Goal: Information Seeking & Learning: Learn about a topic

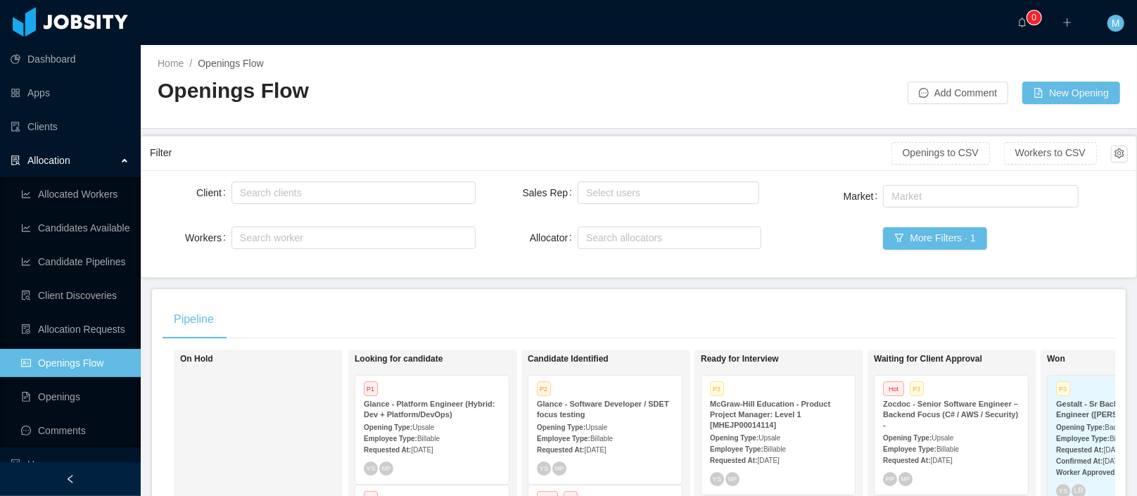
scroll to position [1646, 0]
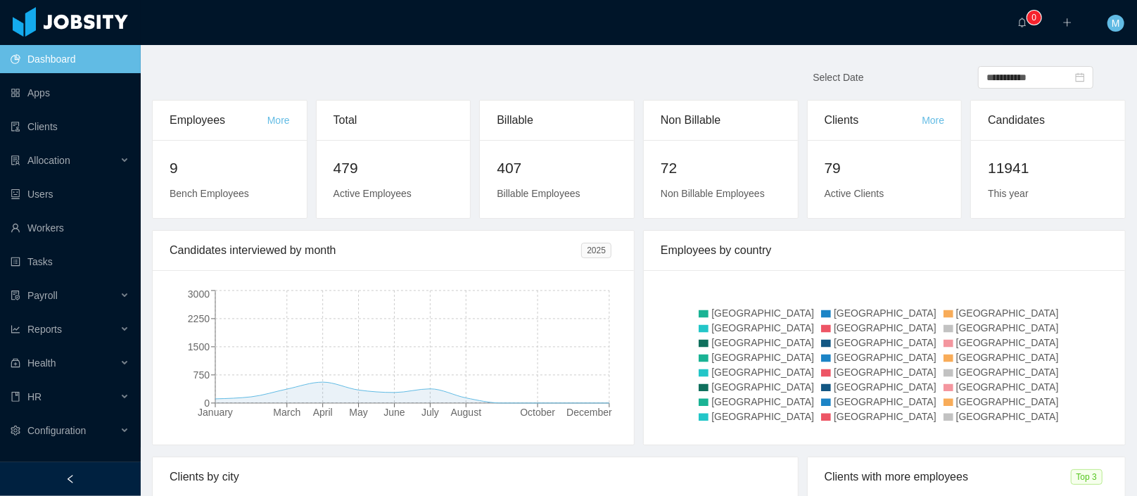
click at [67, 175] on li "Allocation" at bounding box center [70, 161] width 141 height 31
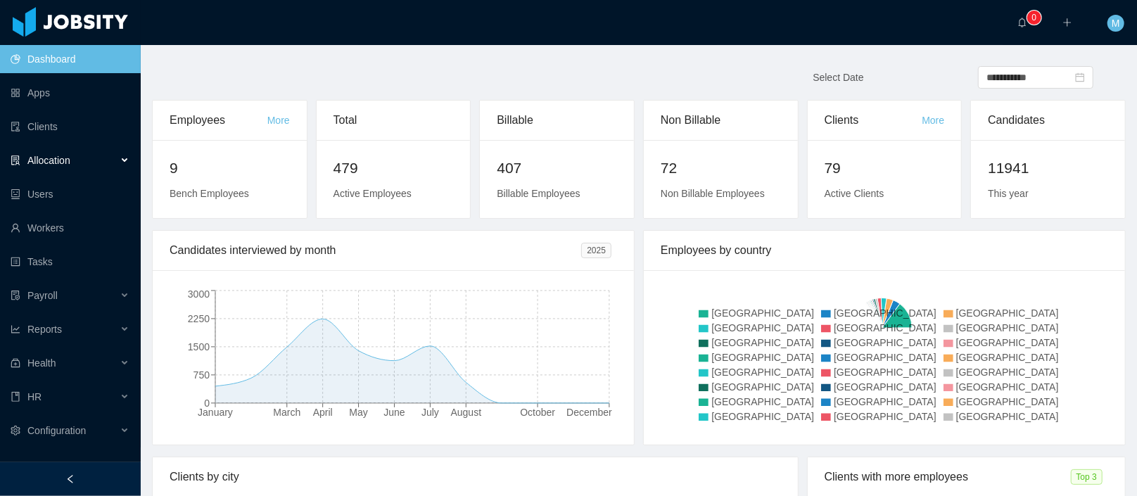
click at [68, 169] on div "Allocation" at bounding box center [70, 160] width 141 height 28
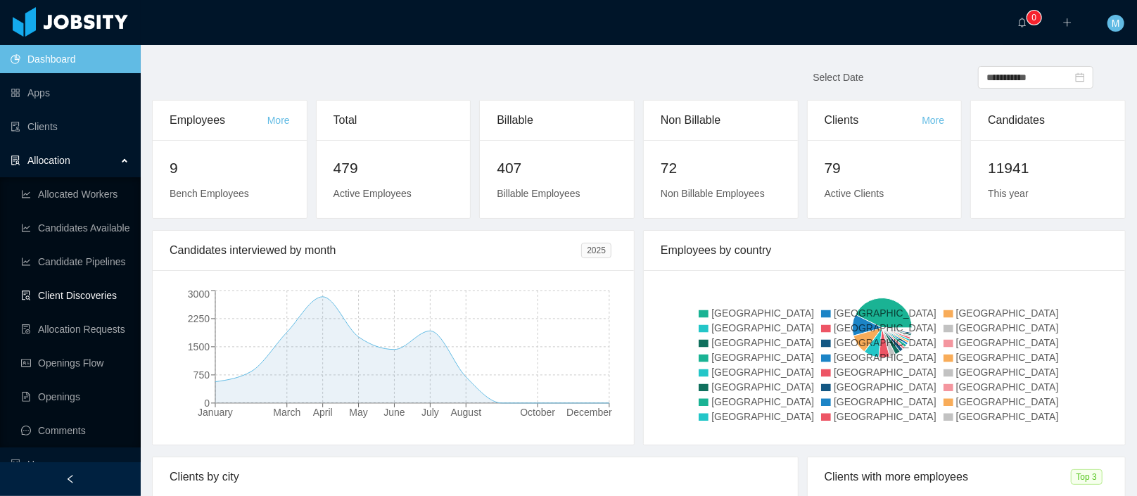
click at [83, 298] on link "Client Discoveries" at bounding box center [75, 296] width 108 height 28
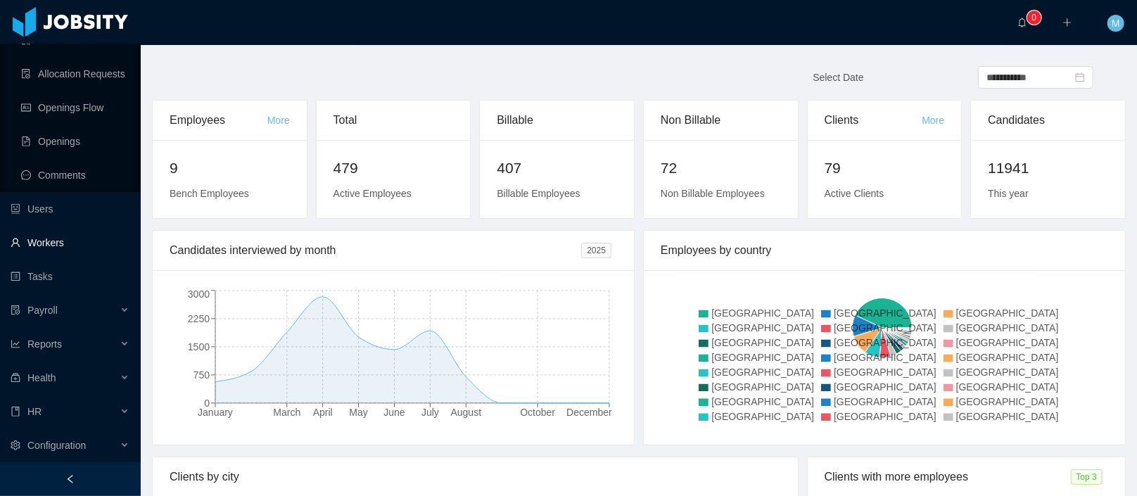
click at [57, 241] on link "Workers" at bounding box center [70, 243] width 119 height 28
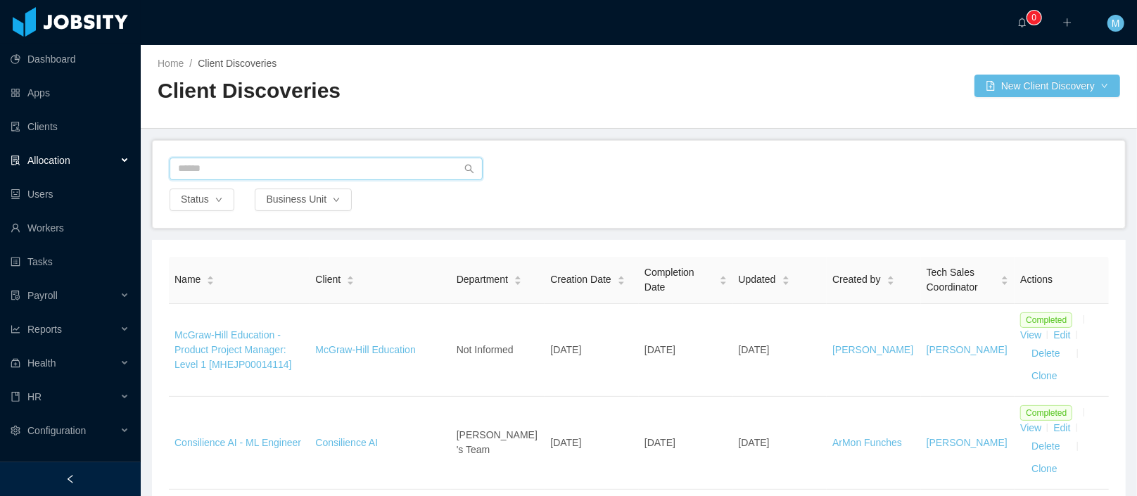
click at [239, 167] on input "text" at bounding box center [326, 169] width 313 height 23
type input "******"
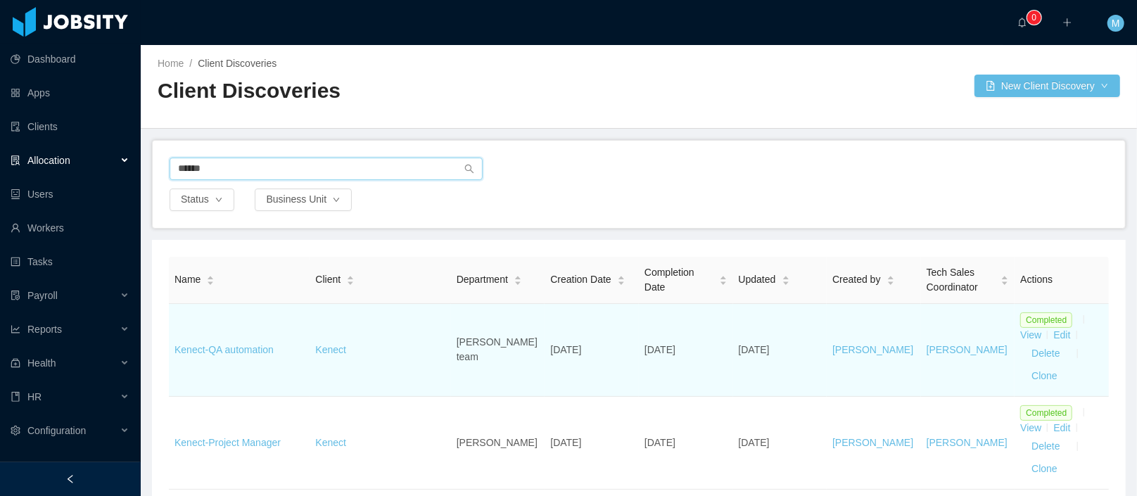
scroll to position [63, 0]
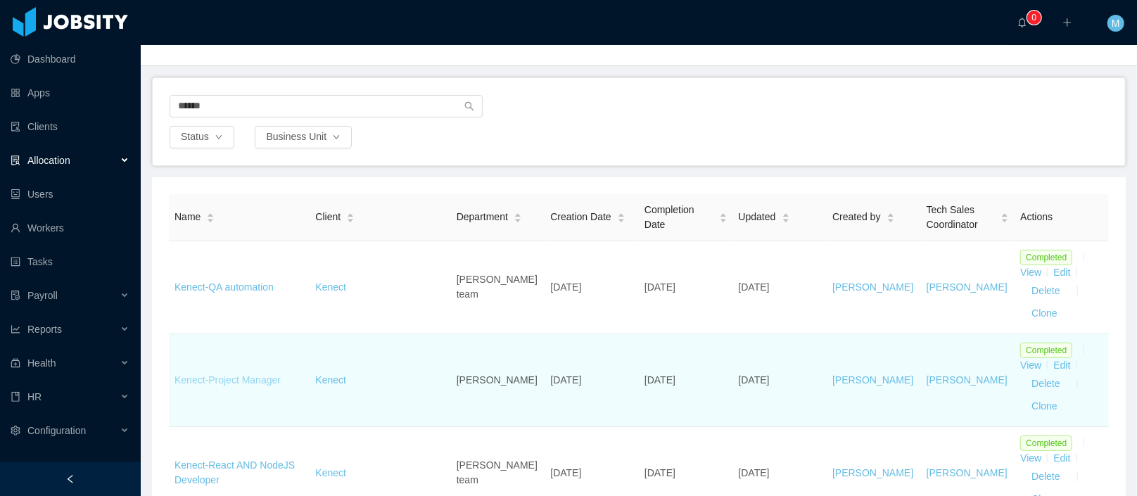
click at [242, 379] on link "Kenect-Project Manager" at bounding box center [228, 379] width 106 height 11
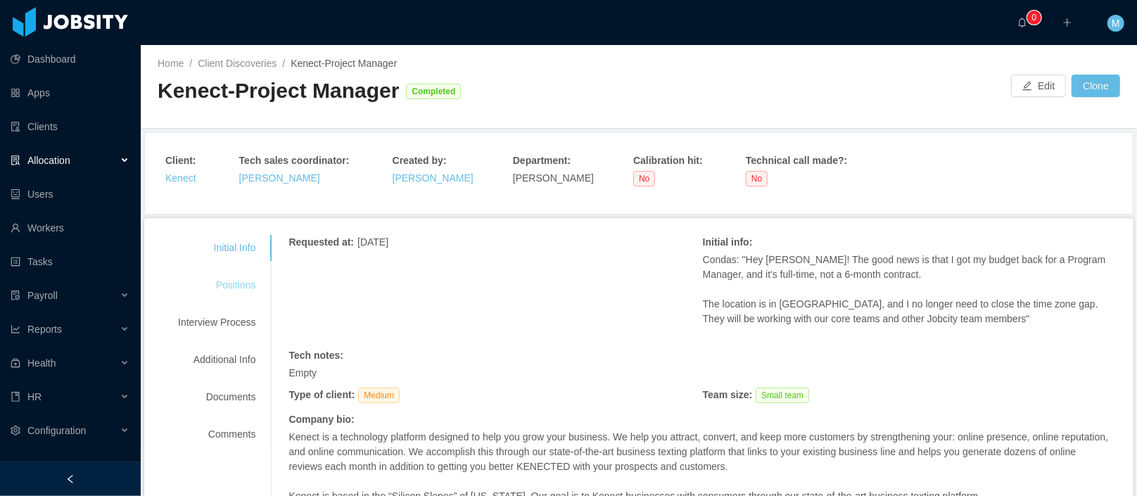
click at [248, 279] on div "Positions" at bounding box center [216, 285] width 111 height 26
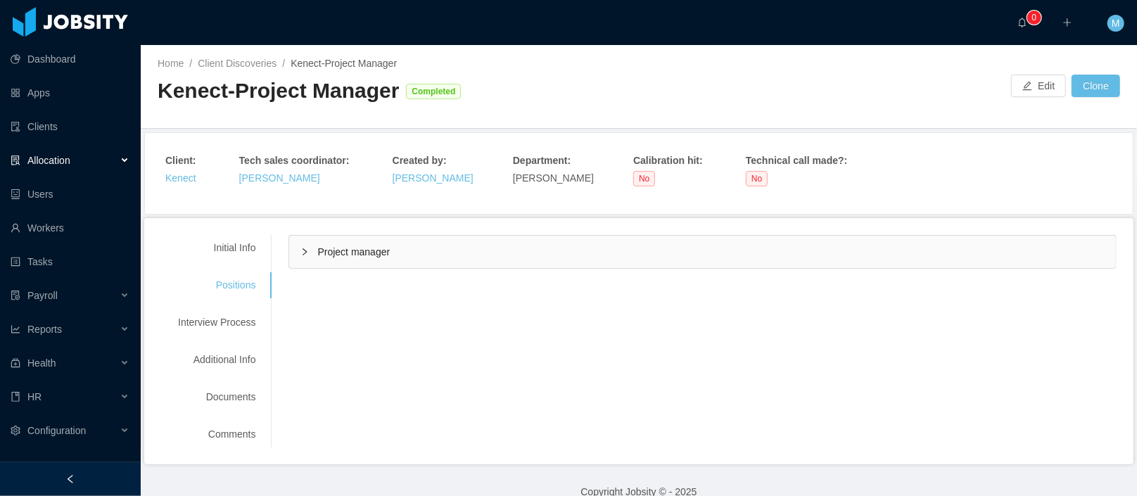
click at [394, 258] on div "Project manager" at bounding box center [702, 252] width 827 height 32
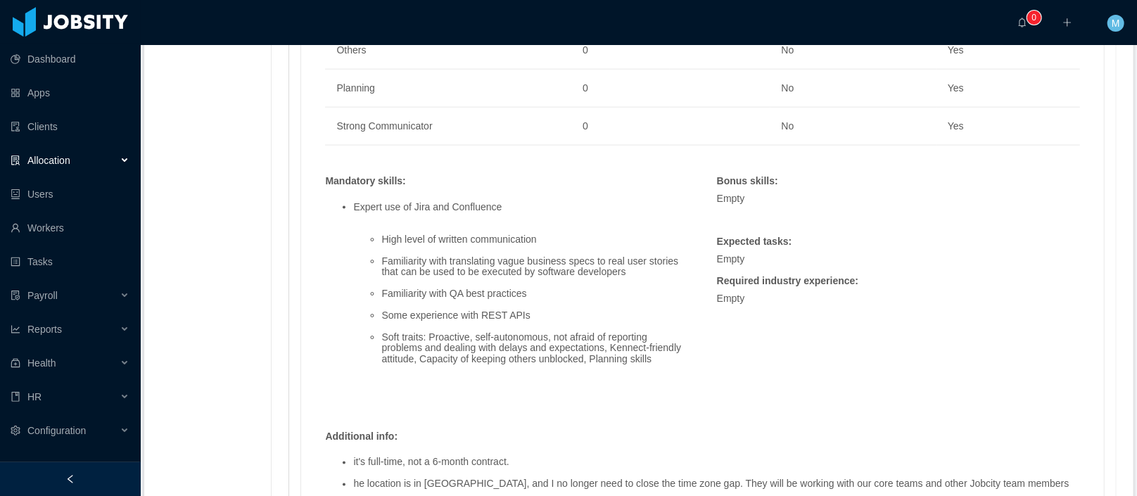
scroll to position [1237, 0]
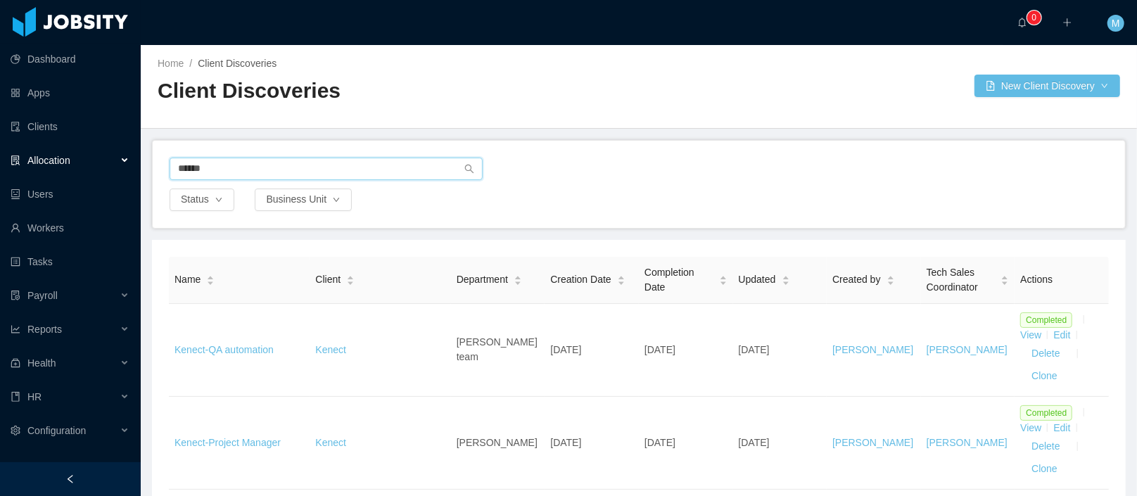
drag, startPoint x: 305, startPoint y: 163, endPoint x: 160, endPoint y: 156, distance: 145.1
click at [160, 156] on div "****** Status Business Unit" at bounding box center [639, 184] width 973 height 87
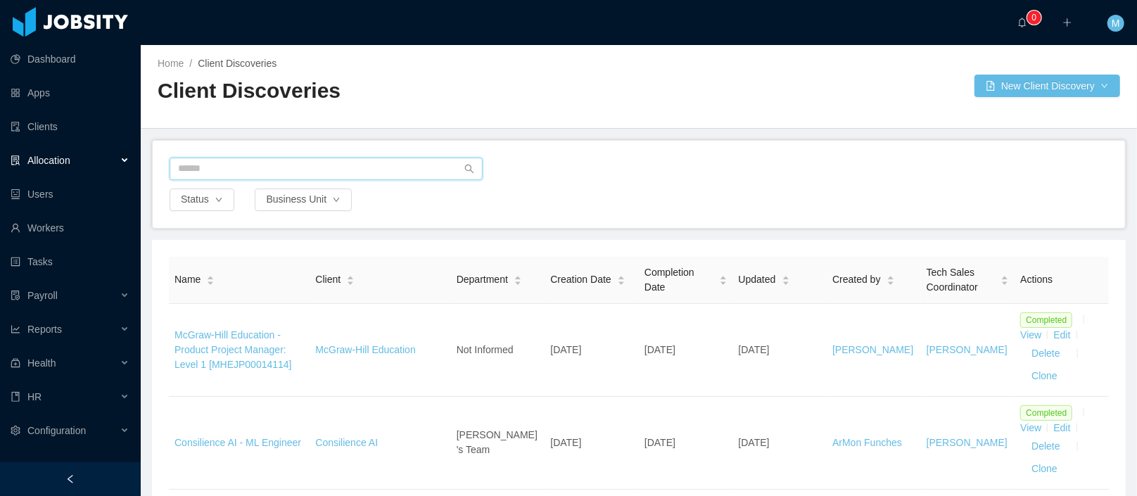
click at [252, 170] on input "text" at bounding box center [326, 169] width 313 height 23
type input "******"
drag, startPoint x: 254, startPoint y: 169, endPoint x: 104, endPoint y: 156, distance: 150.4
click at [104, 156] on section "Dashboard Apps Clients Allocation Users Workers Tasks Payroll Reports Health HR…" at bounding box center [568, 248] width 1137 height 496
click at [598, 141] on div "Status Business Unit" at bounding box center [639, 184] width 973 height 87
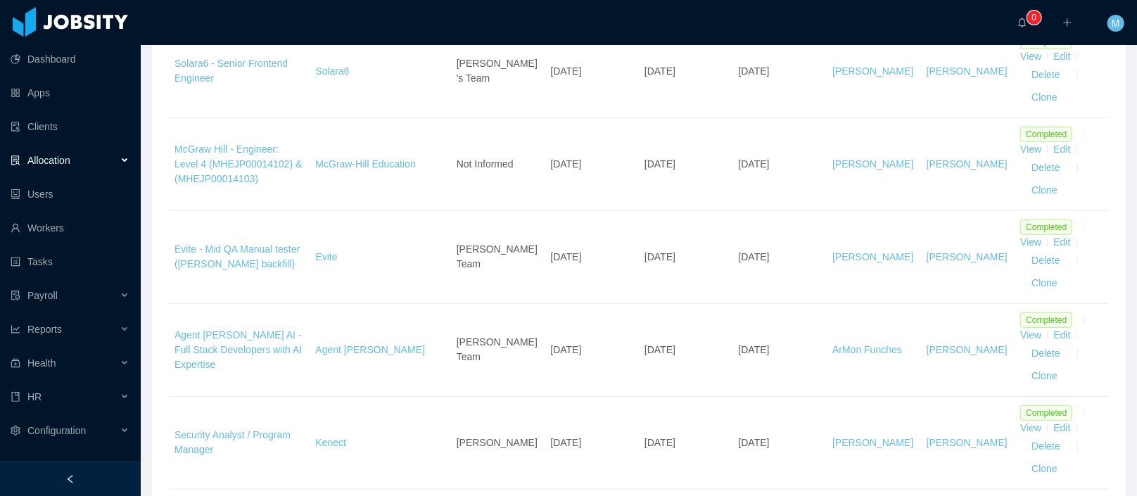
scroll to position [571, 0]
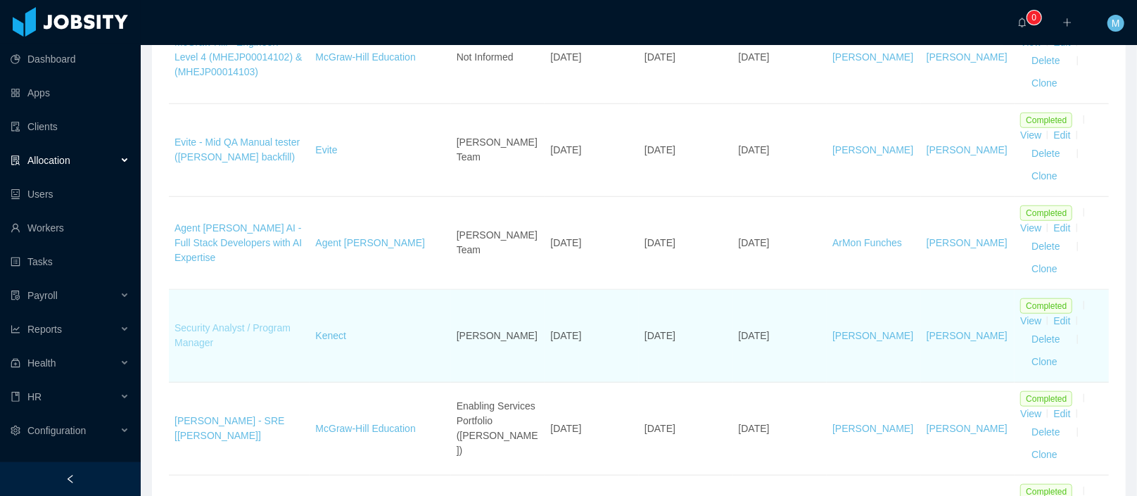
click at [233, 323] on link "Security Analyst / Program Manager" at bounding box center [233, 335] width 116 height 26
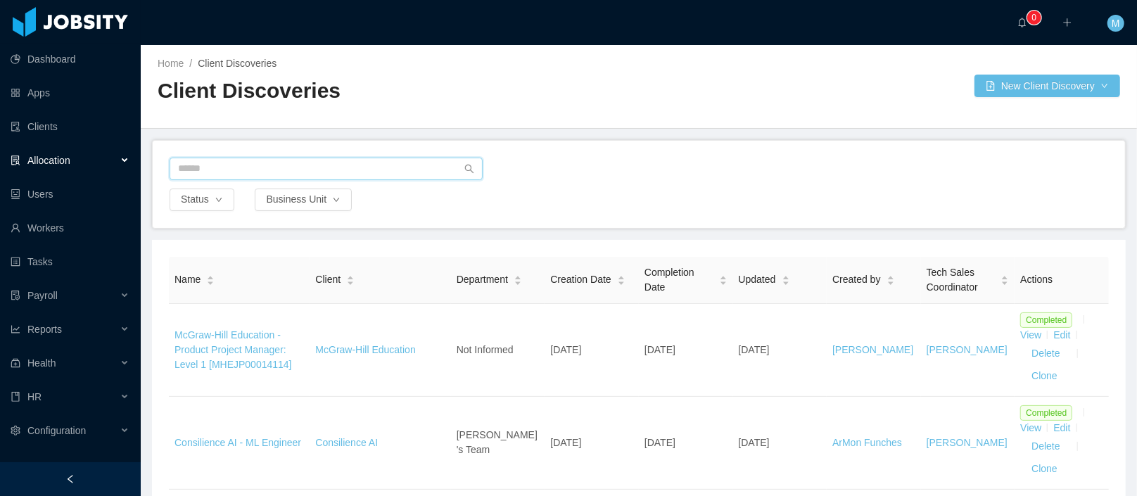
click at [225, 166] on input "text" at bounding box center [326, 169] width 313 height 23
type input "******"
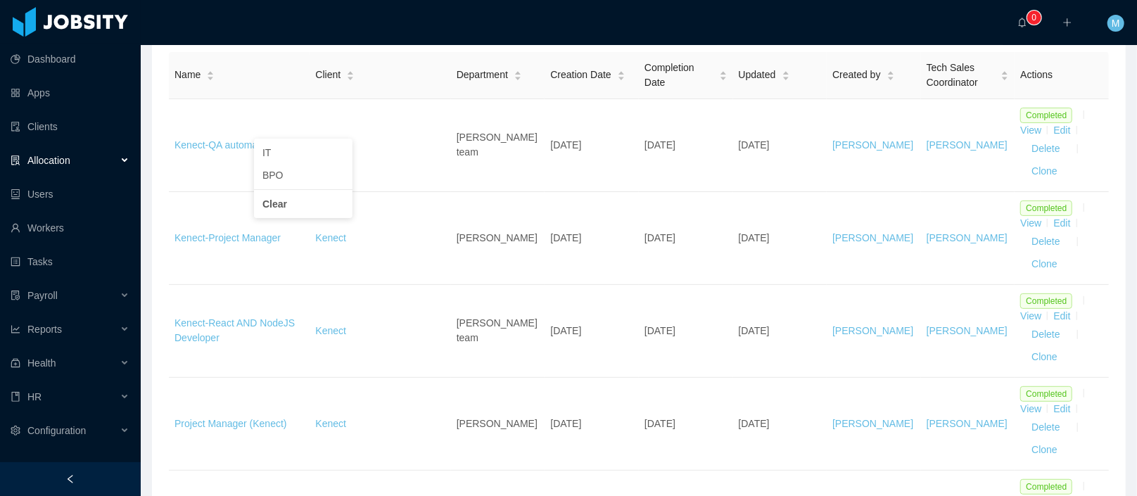
scroll to position [270, 0]
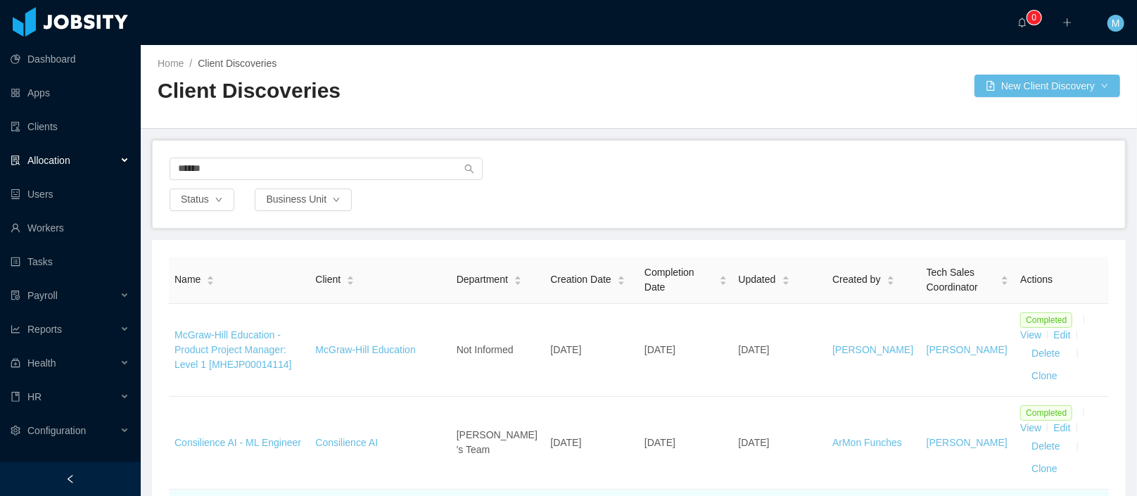
scroll to position [657, 0]
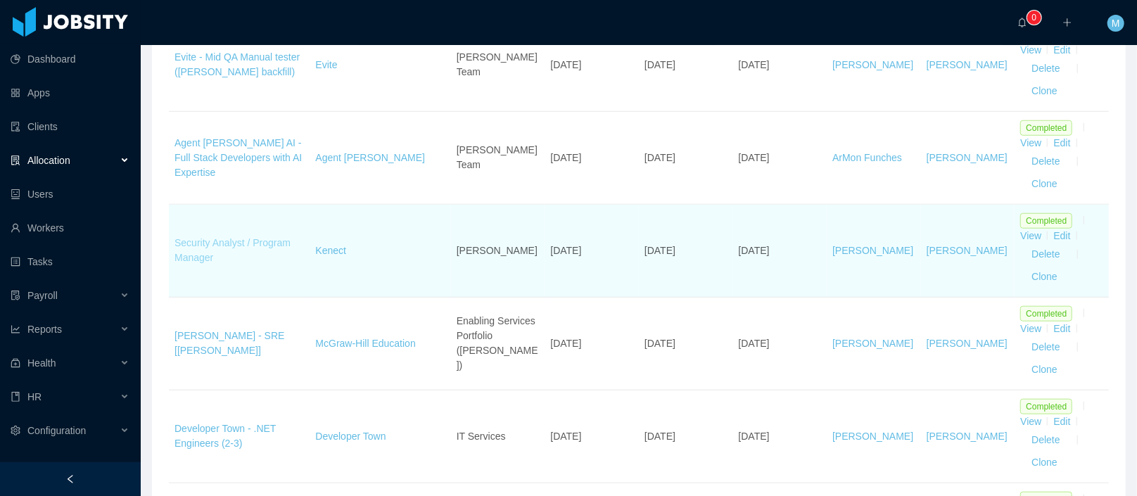
click at [236, 240] on link "Security Analyst / Program Manager" at bounding box center [233, 250] width 116 height 26
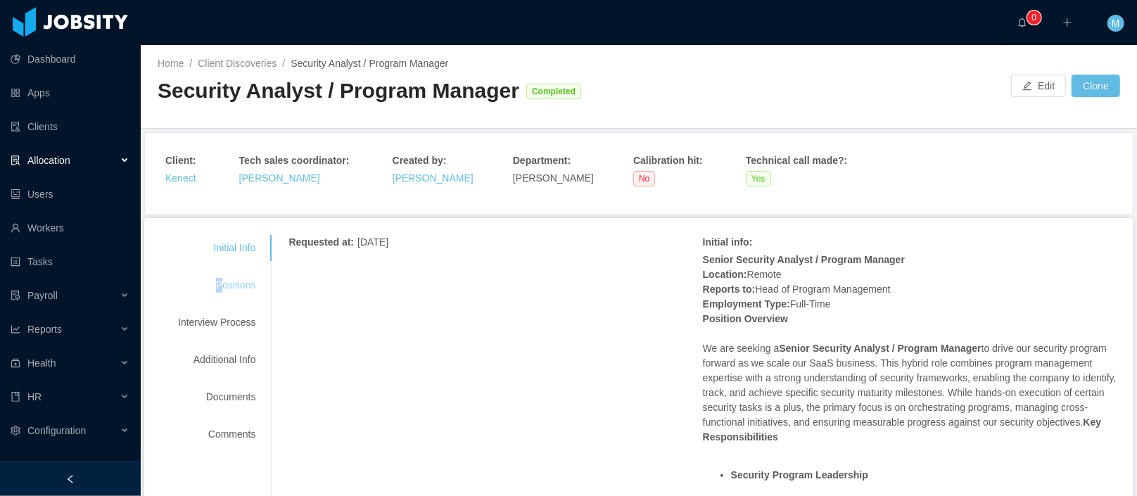
drag, startPoint x: 217, startPoint y: 258, endPoint x: 226, endPoint y: 280, distance: 24.1
click at [226, 280] on div "Initial Info Positions Interview Process Additional Info Documents Comments" at bounding box center [216, 341] width 111 height 213
click at [226, 280] on div "Positions" at bounding box center [216, 285] width 111 height 26
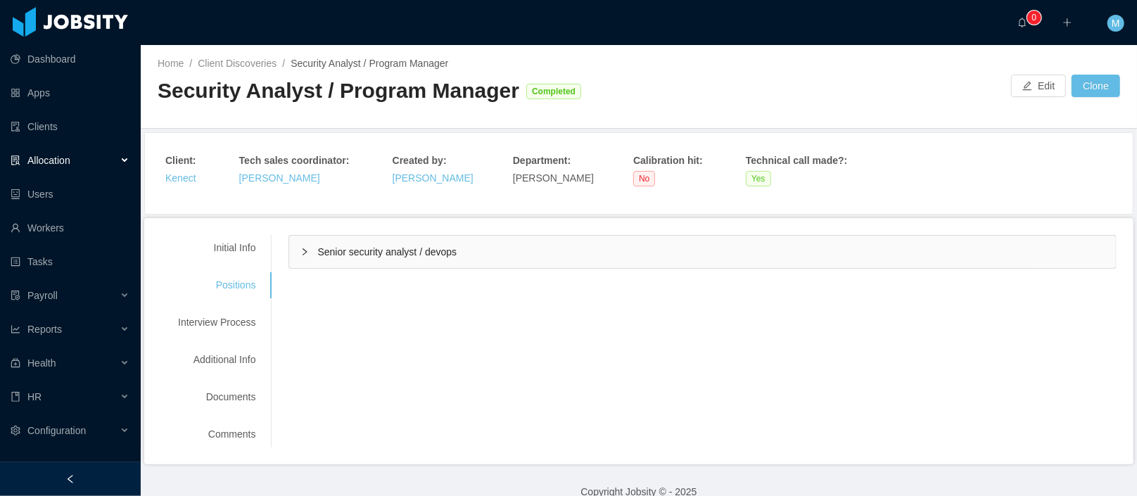
click at [366, 260] on div "Senior security analyst / devops" at bounding box center [702, 252] width 827 height 32
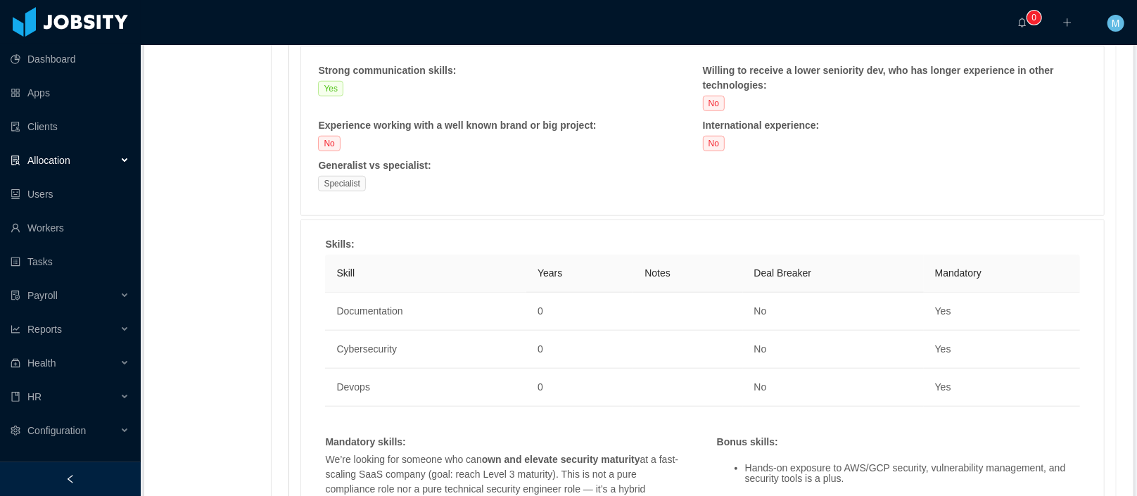
scroll to position [810, 0]
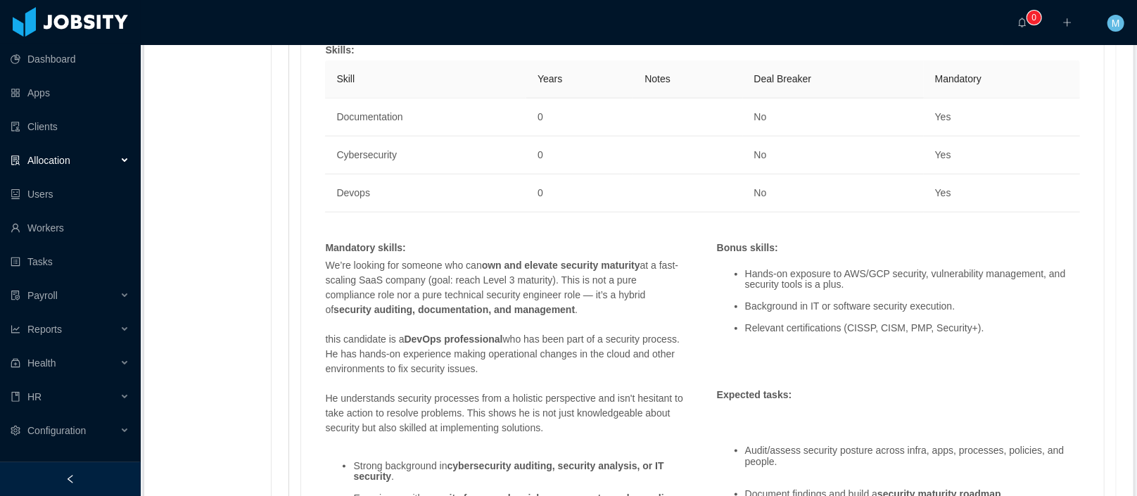
click at [512, 278] on p "We’re looking for someone who can own and elevate security maturity at a fast-s…" at bounding box center [506, 287] width 363 height 59
drag, startPoint x: 510, startPoint y: 277, endPoint x: 583, endPoint y: 272, distance: 73.4
click at [583, 272] on p "We’re looking for someone who can own and elevate security maturity at a fast-s…" at bounding box center [506, 287] width 363 height 59
copy p "Level 3 maturity"
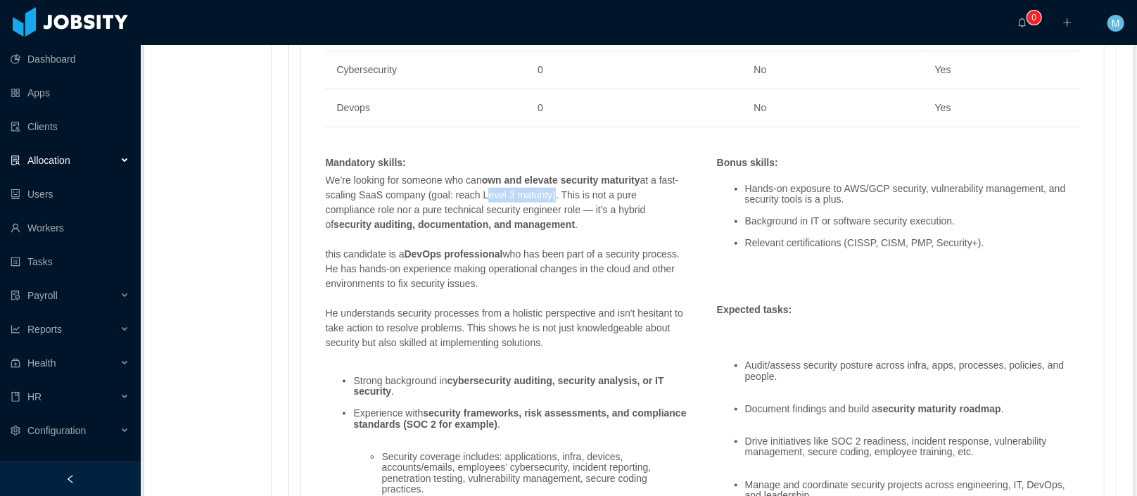
scroll to position [1167, 0]
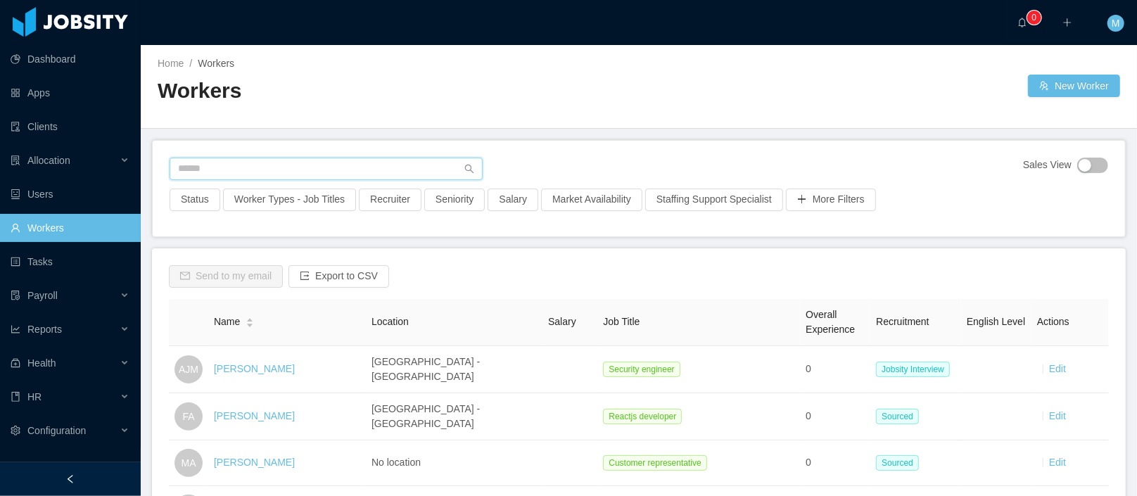
click at [228, 165] on input "text" at bounding box center [326, 169] width 313 height 23
paste input "**********"
type input "**********"
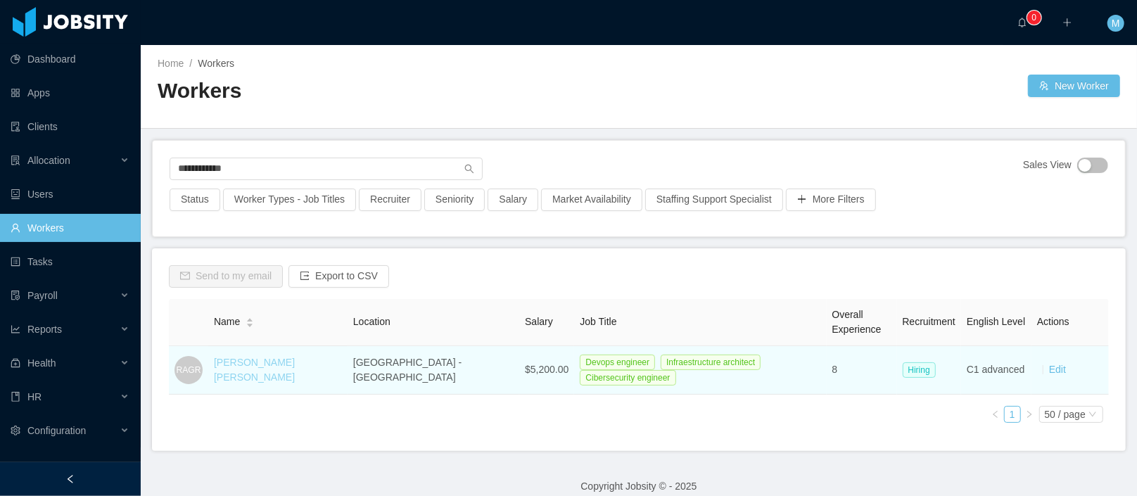
click at [264, 370] on link "Raphael Alves Gibello Rosa" at bounding box center [254, 370] width 81 height 26
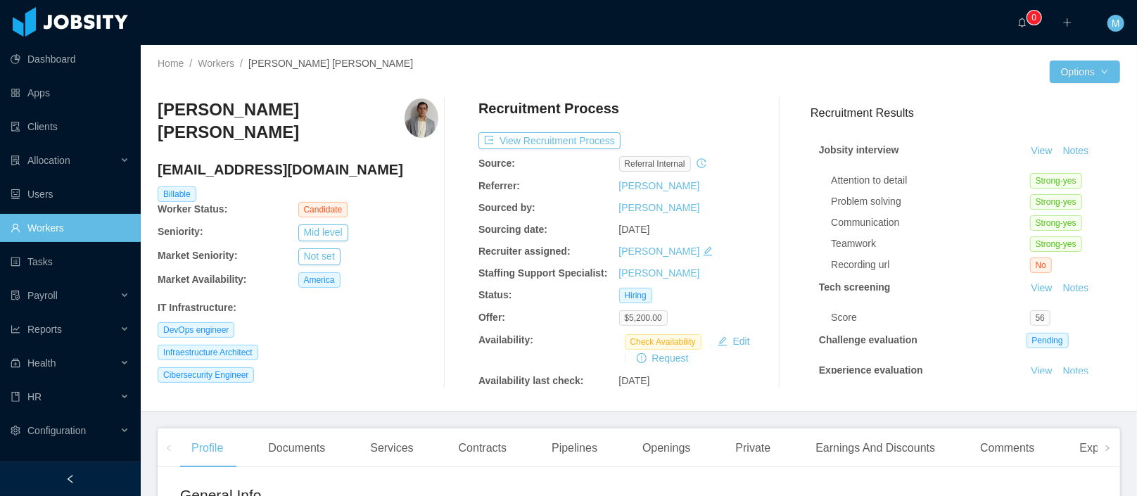
click at [636, 29] on div "··· 0 ··· ··· M ···" at bounding box center [569, 22] width 1140 height 45
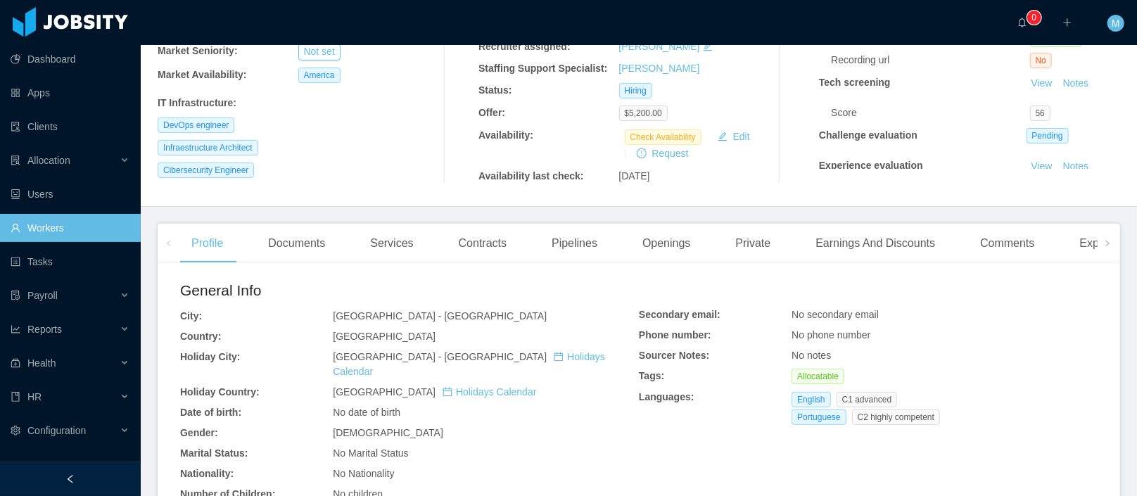
scroll to position [541, 0]
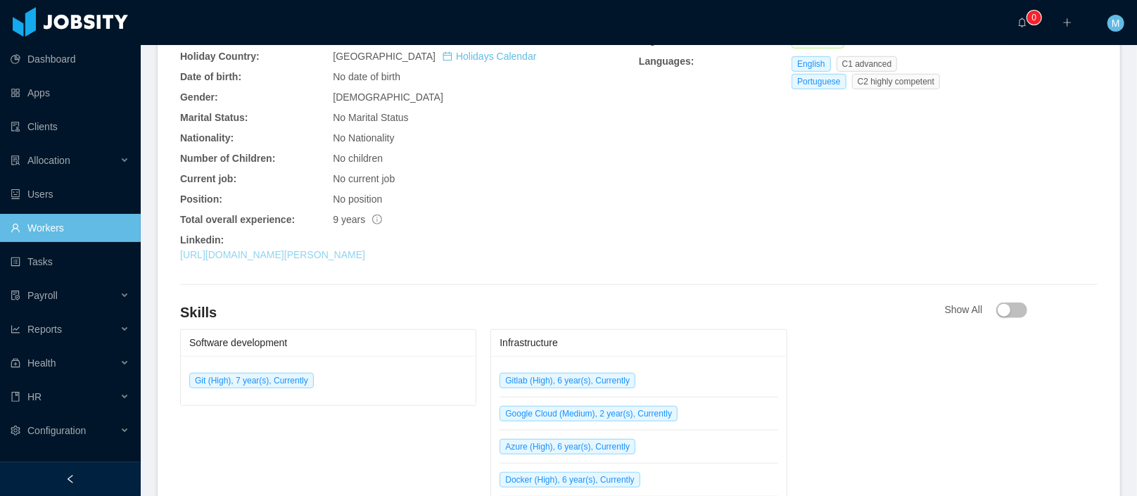
click at [301, 249] on link "https://www.linkedin.com/in/raphael-rosa-6a96b3150" at bounding box center [272, 254] width 185 height 11
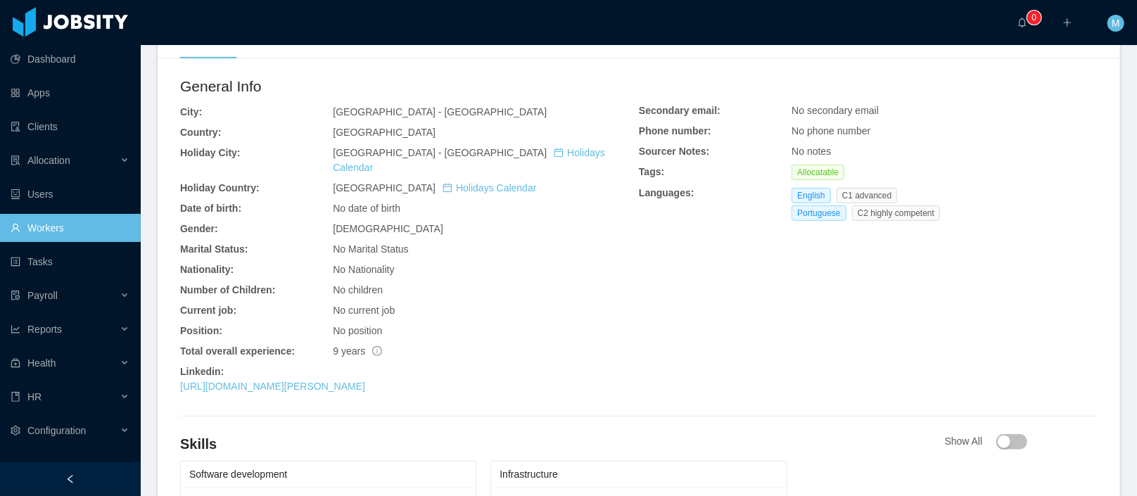
scroll to position [0, 0]
